Goal: Information Seeking & Learning: Learn about a topic

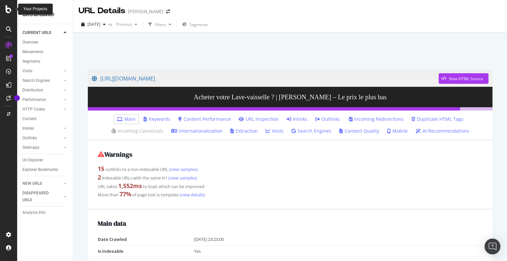
click at [9, 9] on icon at bounding box center [9, 9] width 6 height 8
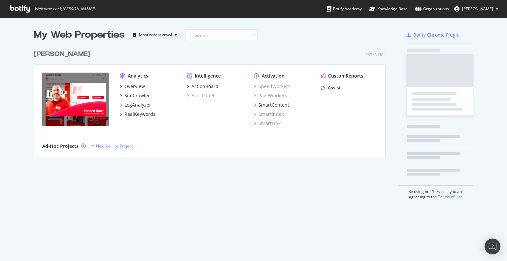
scroll to position [256, 496]
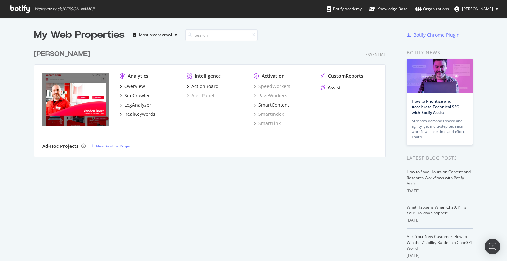
click at [481, 8] on span "[PERSON_NAME]" at bounding box center [477, 9] width 31 height 6
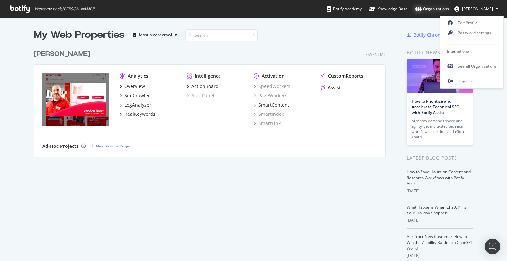
click at [438, 9] on div "Organizations" at bounding box center [432, 9] width 34 height 7
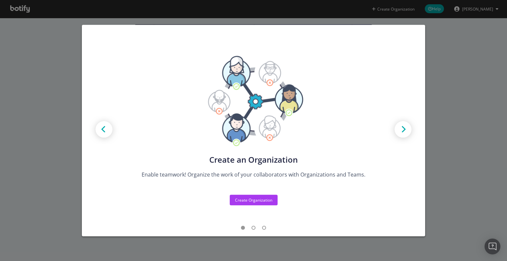
click at [397, 130] on img "modal" at bounding box center [403, 130] width 30 height 30
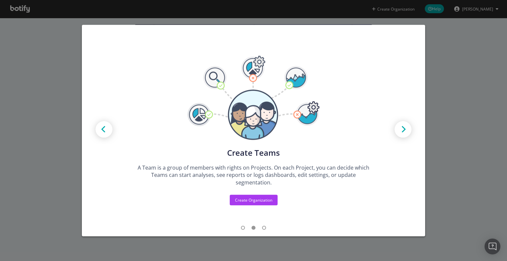
click at [398, 129] on img "modal" at bounding box center [403, 130] width 30 height 30
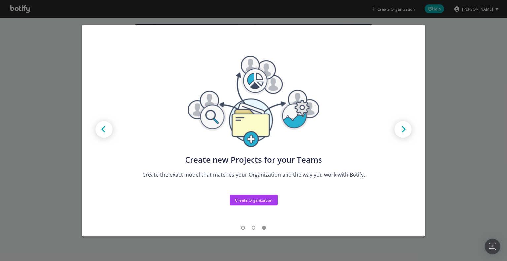
click at [398, 129] on img "modal" at bounding box center [403, 130] width 30 height 30
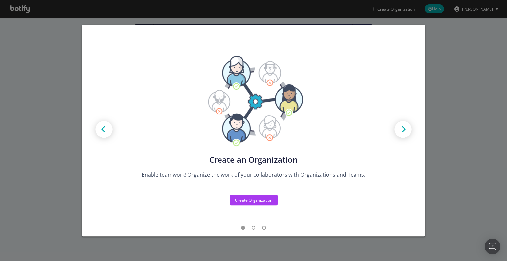
click at [442, 105] on div "Create new Projects for your Teams Create the exact model that matches your Org…" at bounding box center [253, 130] width 507 height 261
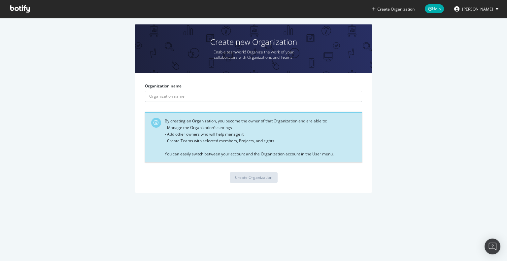
click at [24, 6] on icon at bounding box center [19, 8] width 19 height 7
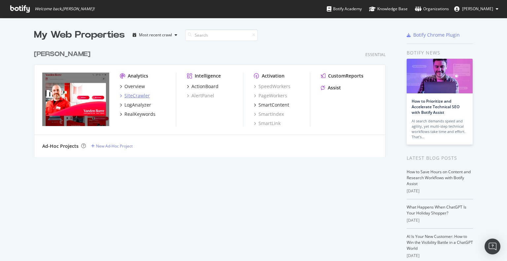
click at [137, 96] on div "SiteCrawler" at bounding box center [136, 95] width 25 height 7
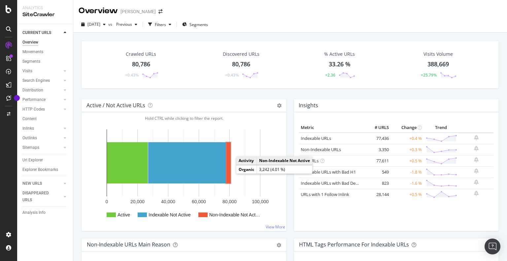
click at [229, 172] on rect "A chart." at bounding box center [228, 162] width 5 height 41
